Goal: Information Seeking & Learning: Learn about a topic

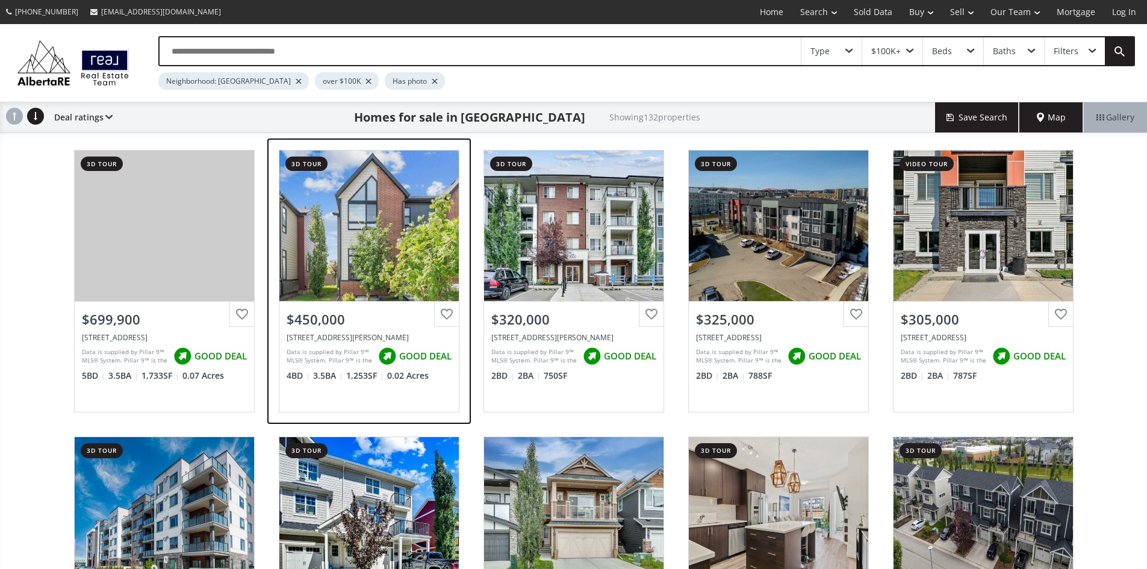
click at [352, 263] on div "View Photos & Details" at bounding box center [368, 226] width 179 height 151
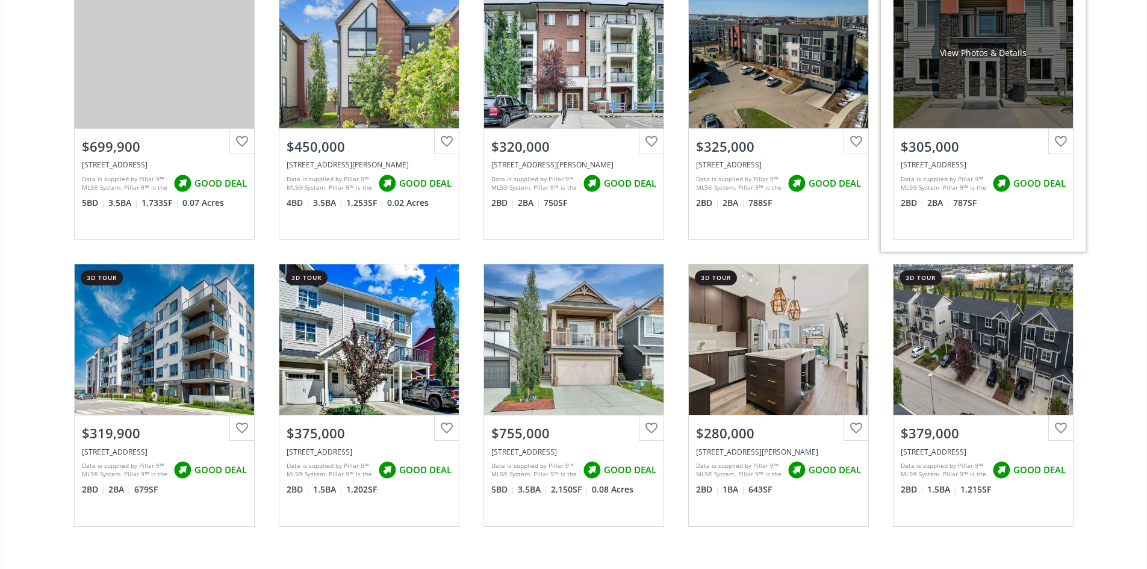
scroll to position [181, 0]
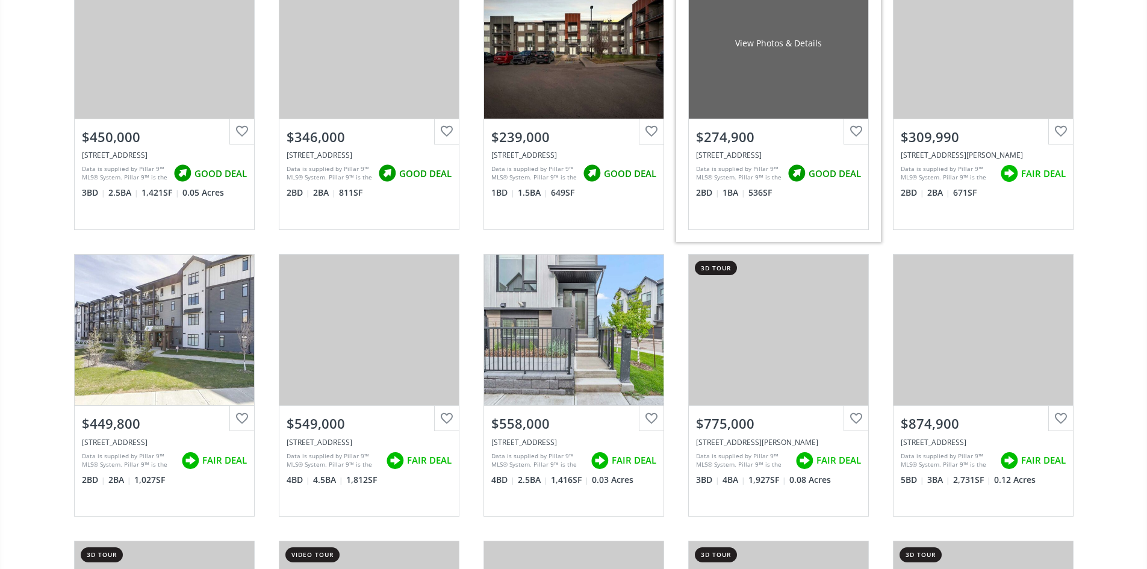
scroll to position [783, 0]
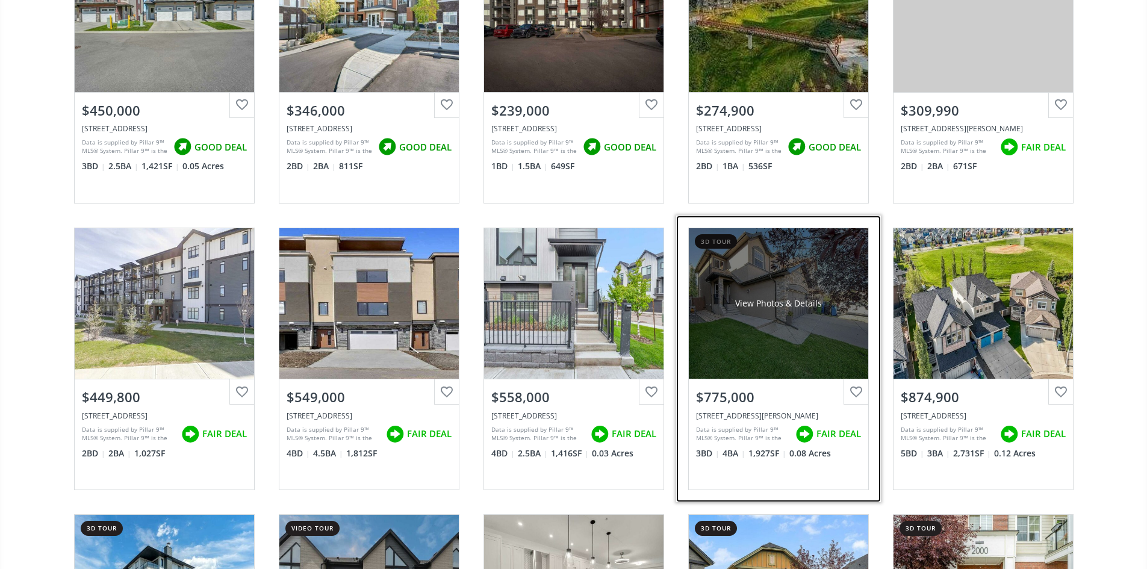
click at [788, 324] on div "View Photos & Details" at bounding box center [778, 303] width 179 height 151
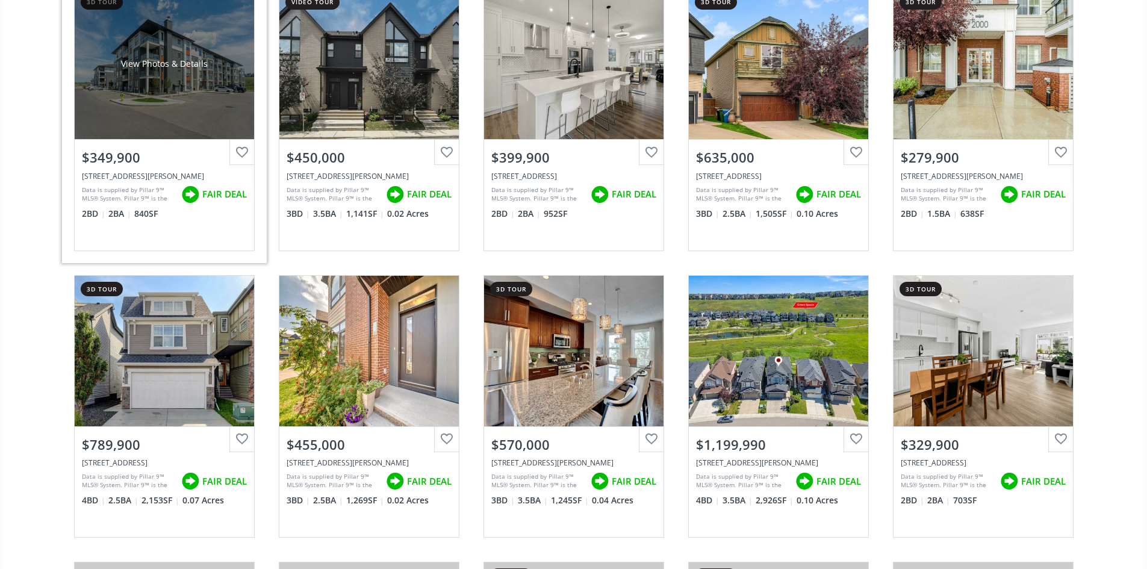
scroll to position [1324, 0]
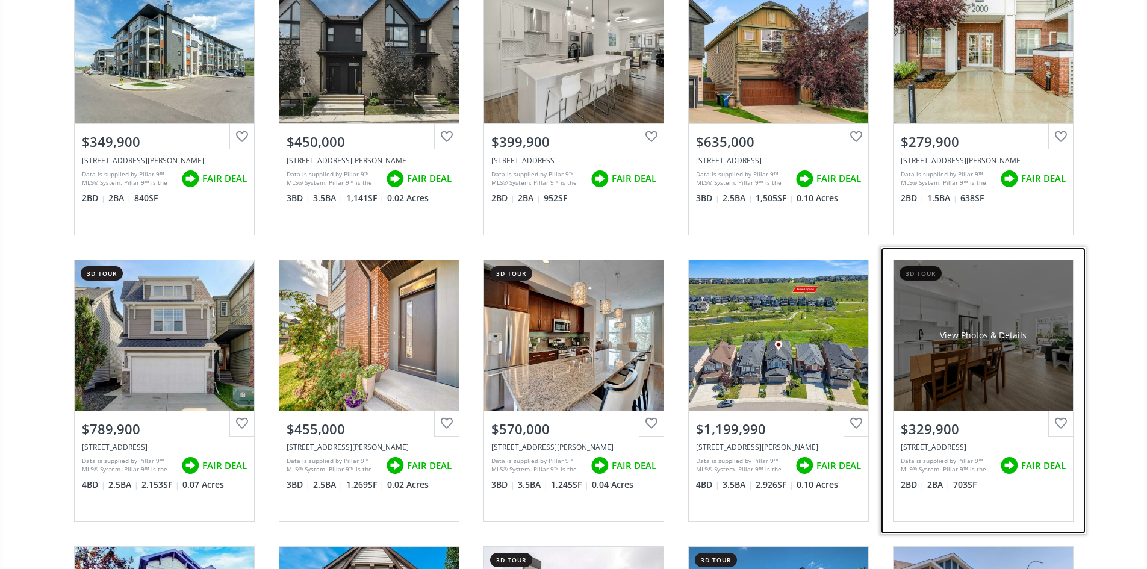
click at [975, 356] on div "View Photos & Details" at bounding box center [982, 335] width 179 height 151
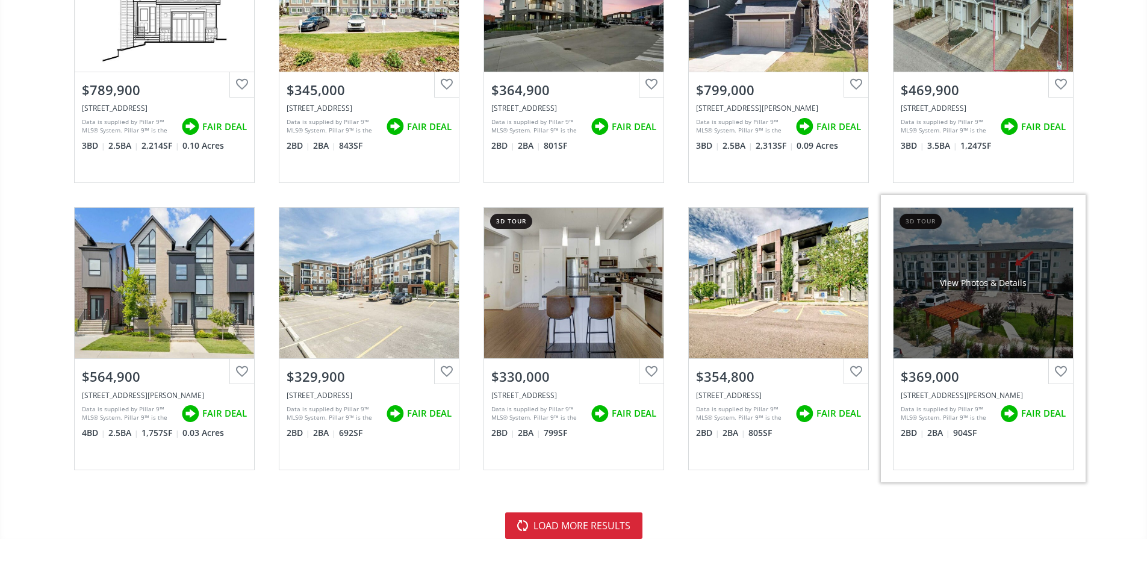
scroll to position [2589, 0]
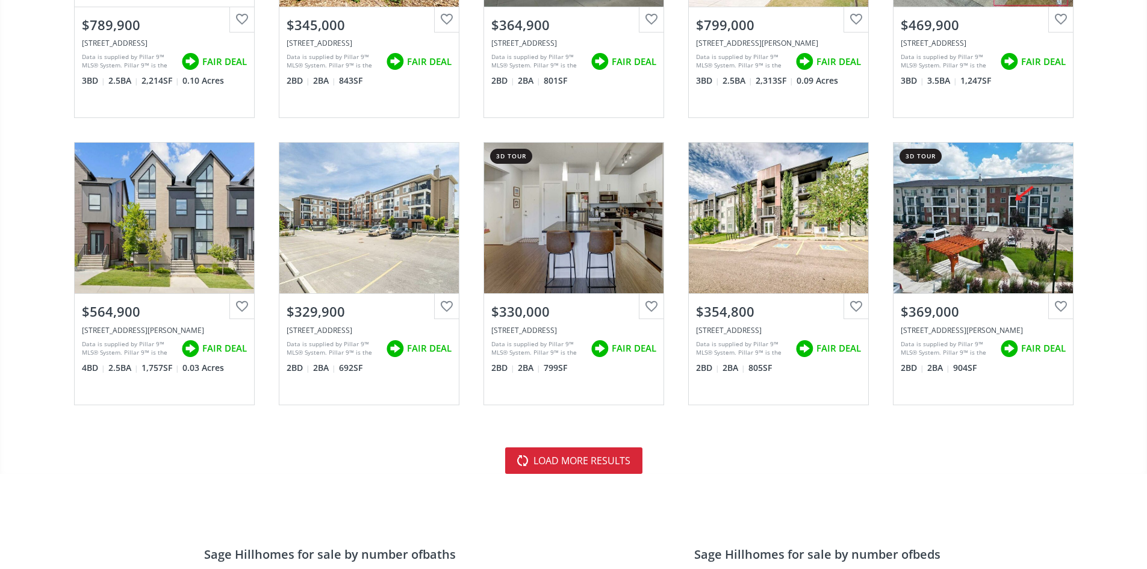
click at [585, 474] on button "load more results" at bounding box center [573, 460] width 137 height 26
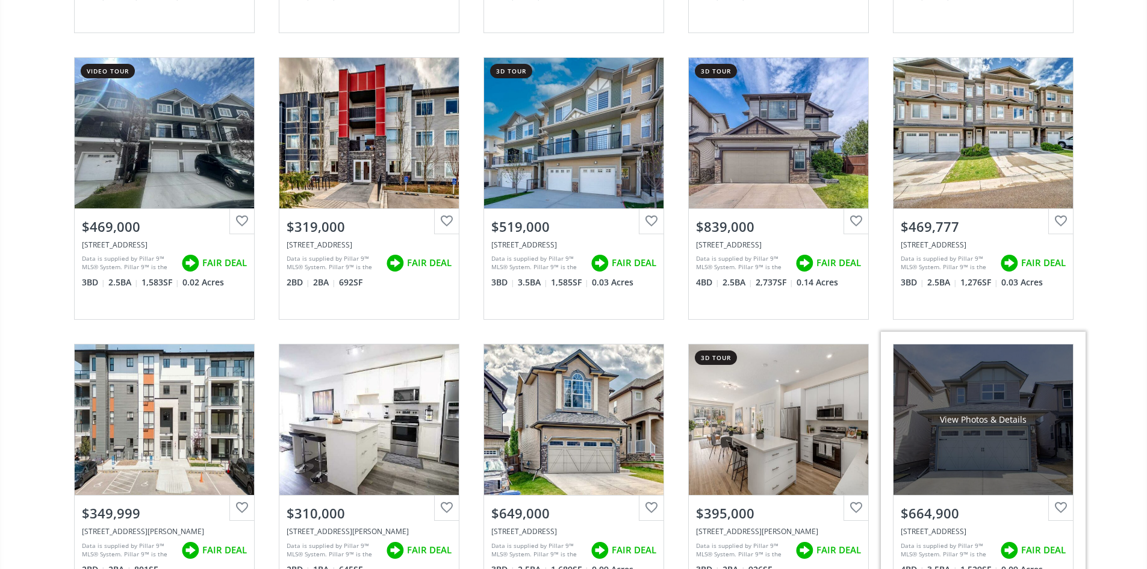
scroll to position [3010, 0]
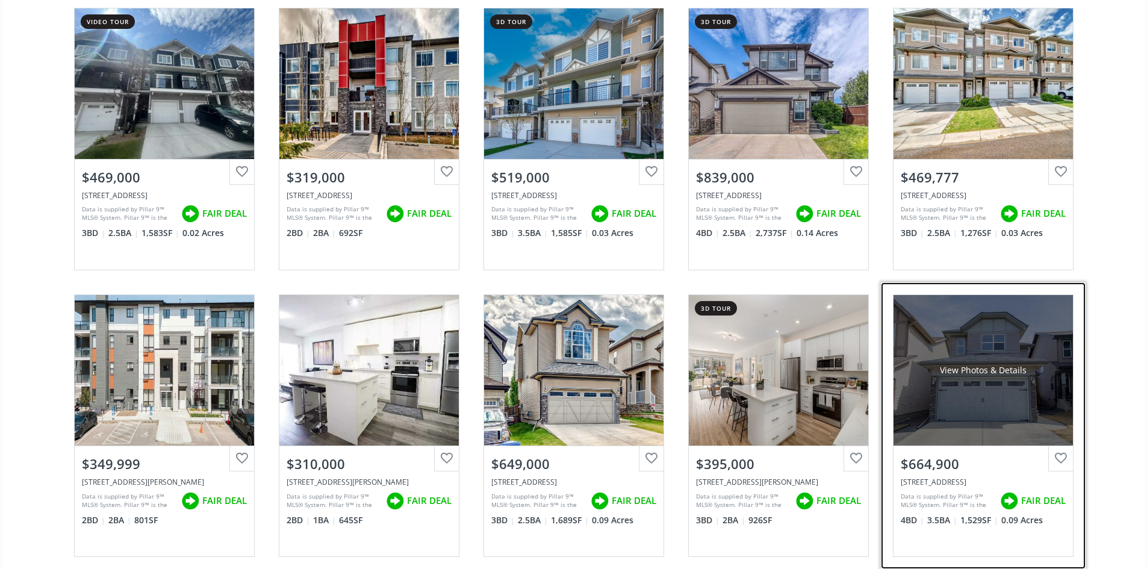
click at [977, 439] on div "View Photos & Details" at bounding box center [982, 370] width 179 height 151
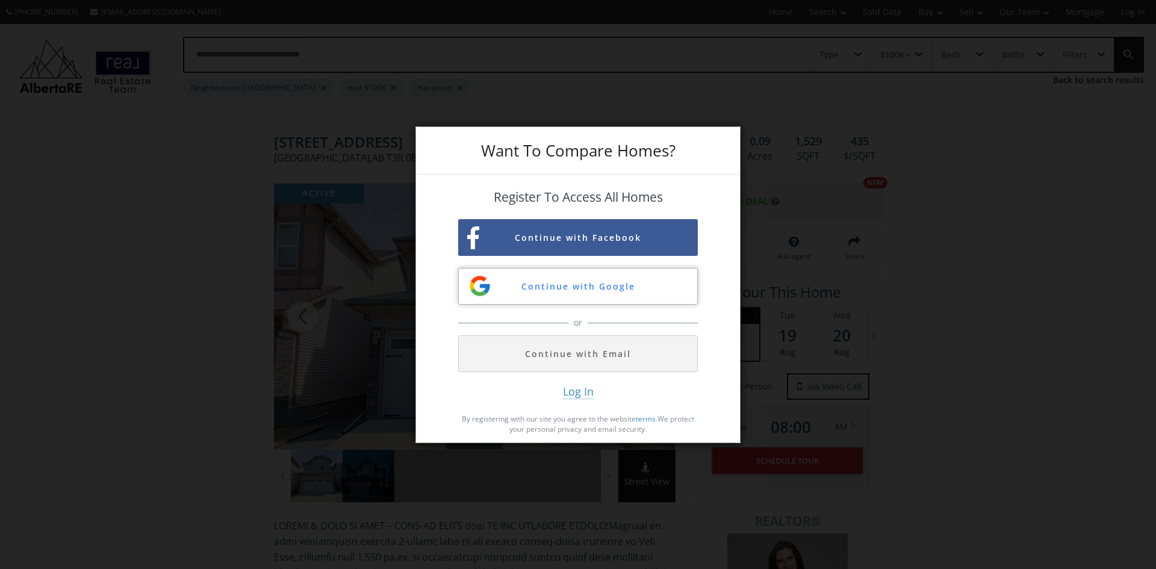
click at [593, 291] on button "Continue with Google" at bounding box center [578, 286] width 240 height 37
click at [826, 367] on div "Want To Compare Homes? Register To Access All Homes Continue with Facebook Cont…" at bounding box center [578, 284] width 1156 height 569
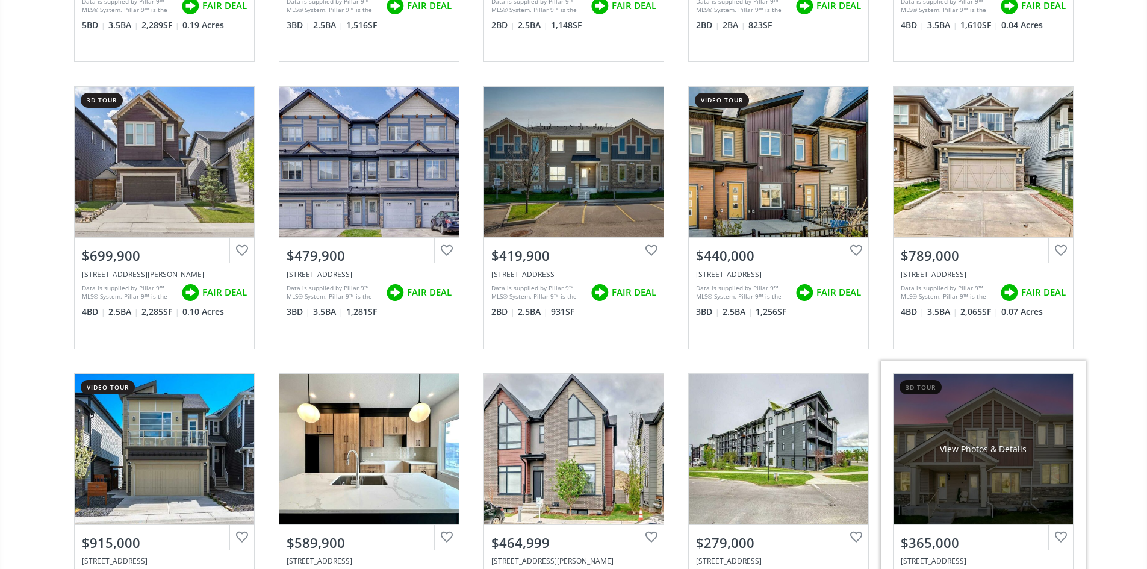
scroll to position [4500, 0]
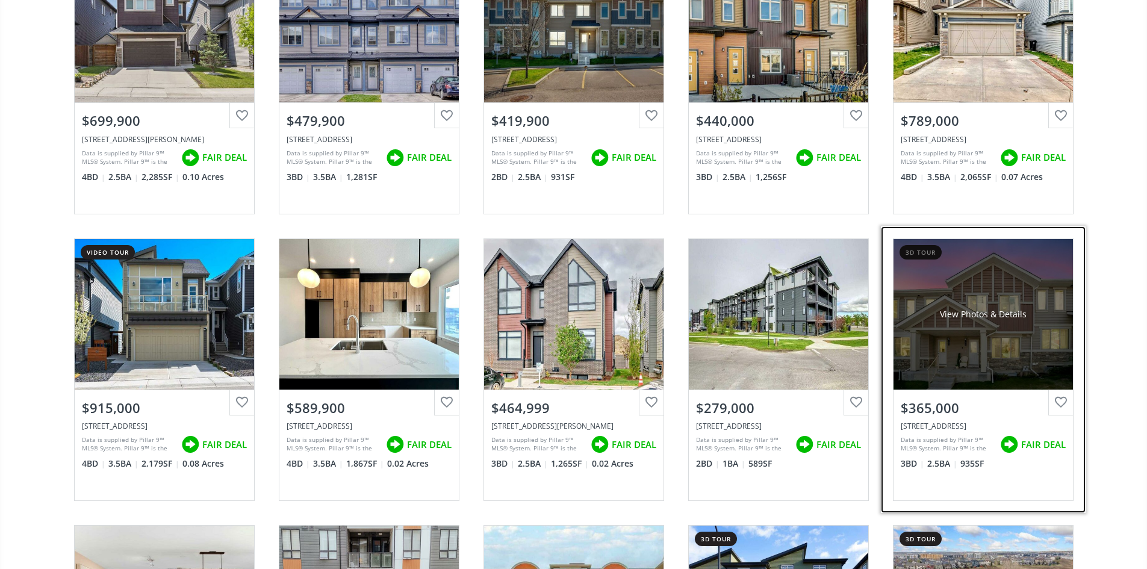
click at [1004, 367] on div "View Photos & Details" at bounding box center [982, 314] width 179 height 151
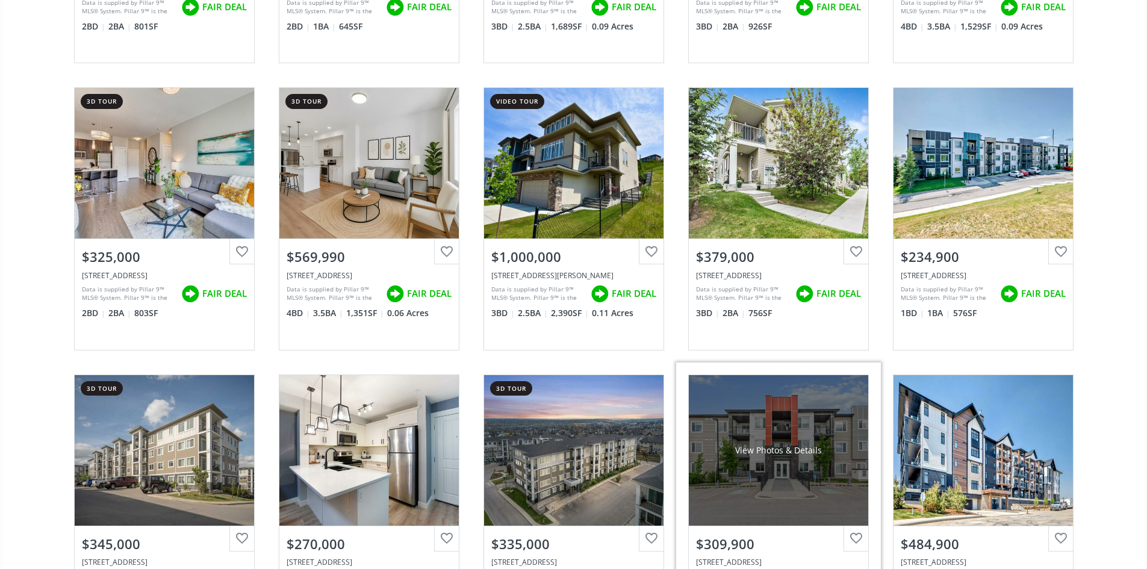
scroll to position [3521, 0]
